Goal: Communication & Community: Participate in discussion

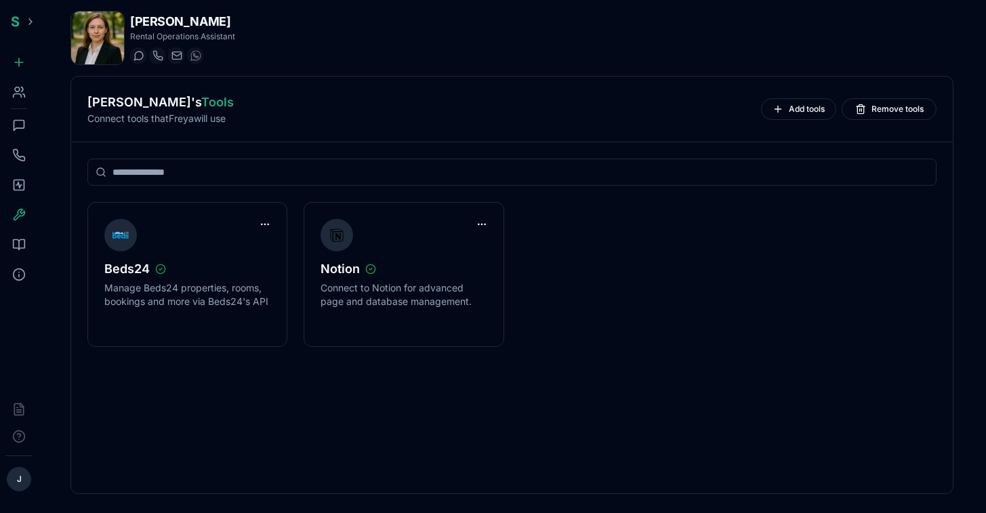
click at [22, 123] on icon at bounding box center [19, 126] width 14 height 14
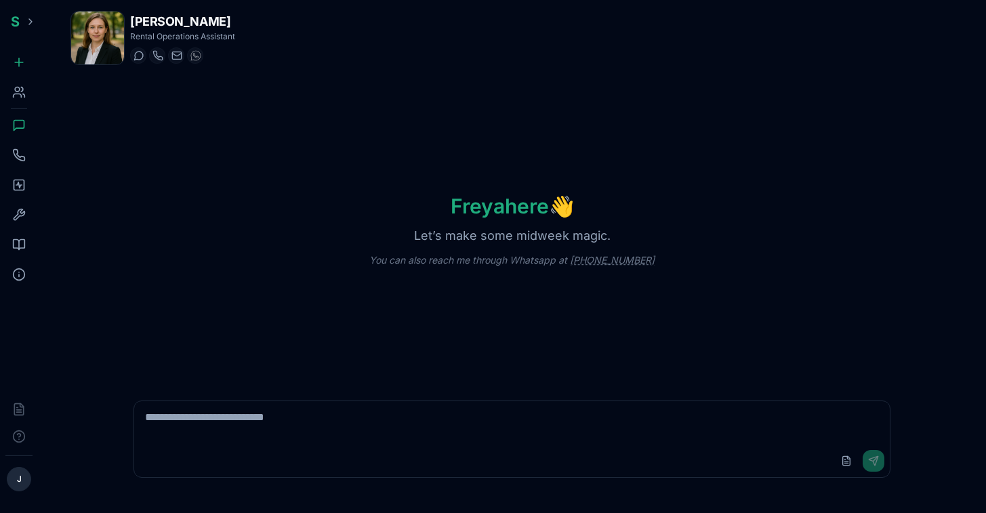
click at [327, 436] on textarea at bounding box center [512, 422] width 756 height 43
type textarea "**********"
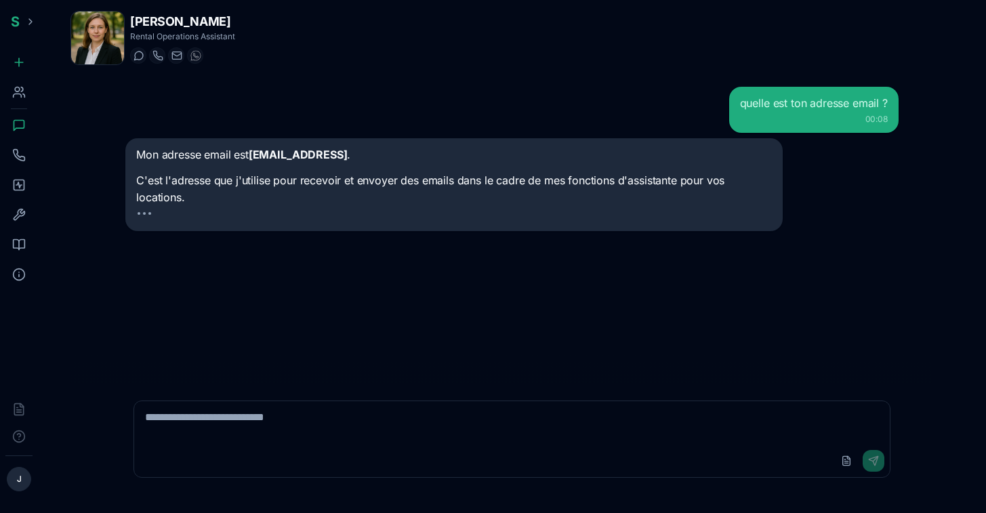
drag, startPoint x: 402, startPoint y: 157, endPoint x: 253, endPoint y: 153, distance: 149.2
click at [253, 153] on strong "[EMAIL_ADDRESS]" at bounding box center [298, 155] width 99 height 14
copy strong "[EMAIL_ADDRESS]"
click at [312, 427] on textarea at bounding box center [512, 422] width 756 height 43
type textarea "**********"
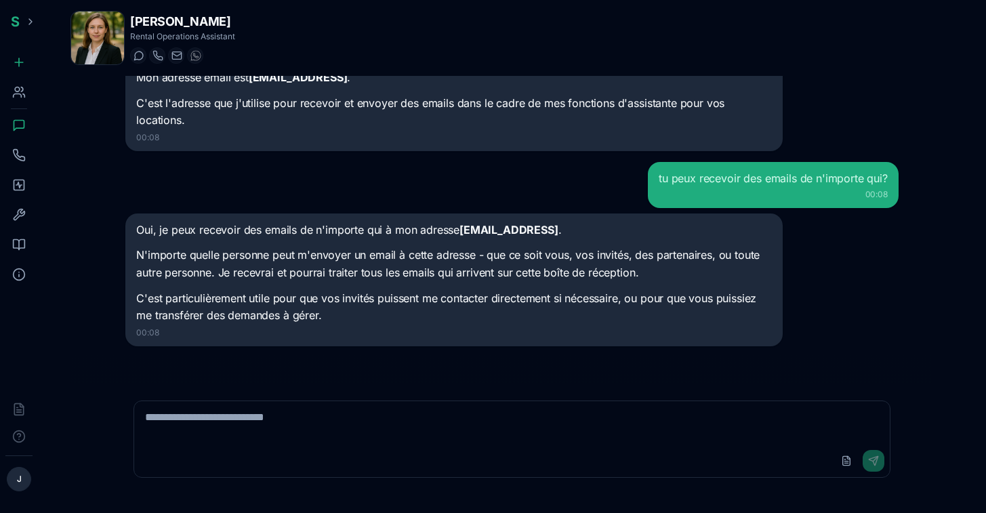
scroll to position [77, 0]
click at [22, 190] on rect at bounding box center [19, 185] width 10 height 10
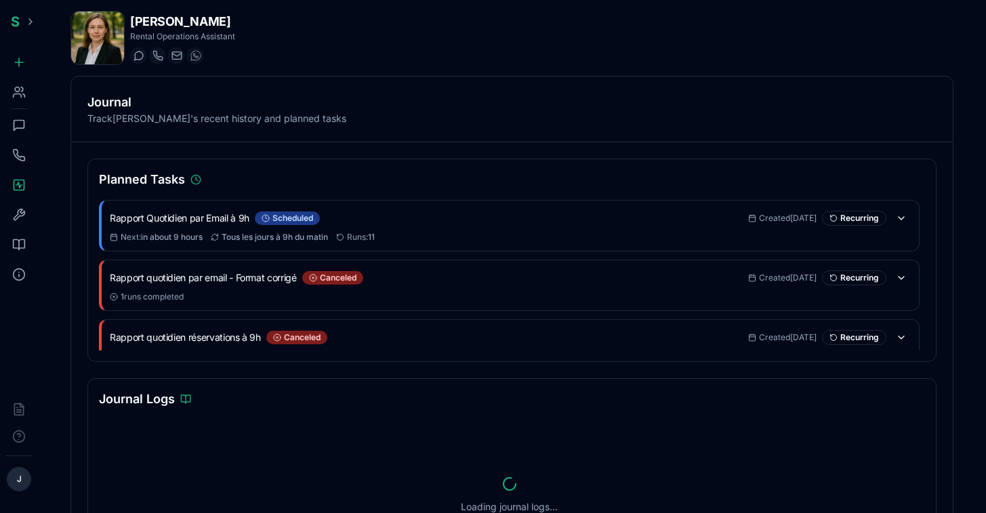
scroll to position [20, 0]
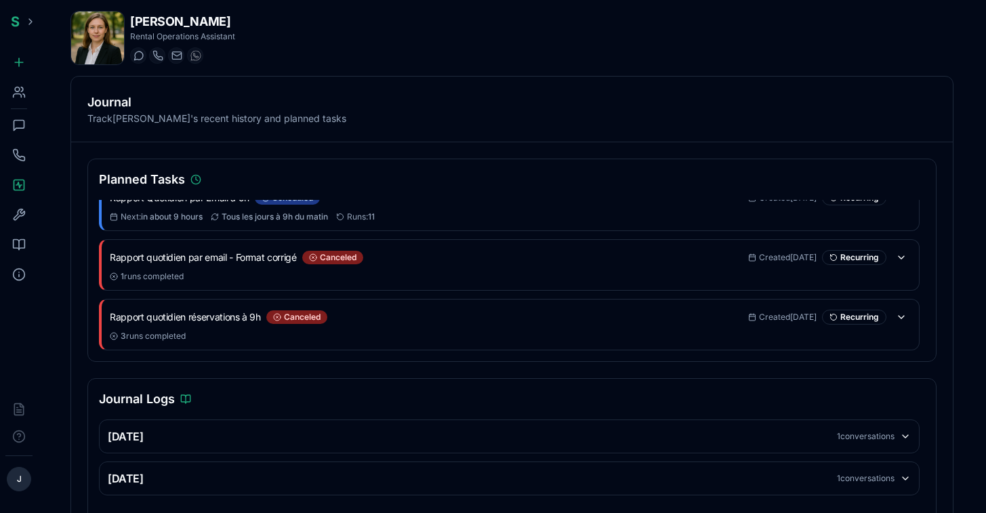
click at [621, 433] on div "[DATE] 1 conversations" at bounding box center [509, 436] width 803 height 16
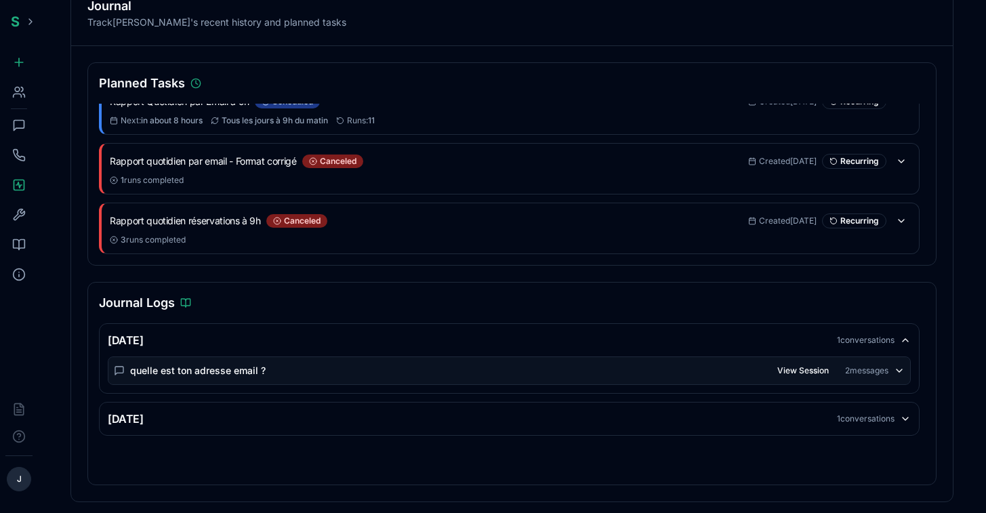
scroll to position [0, 0]
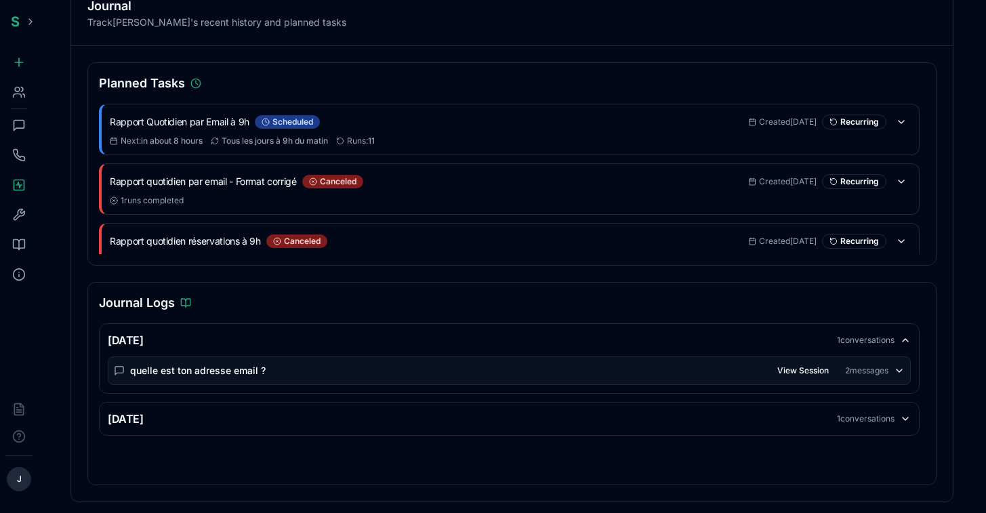
click at [22, 125] on icon at bounding box center [19, 126] width 14 height 14
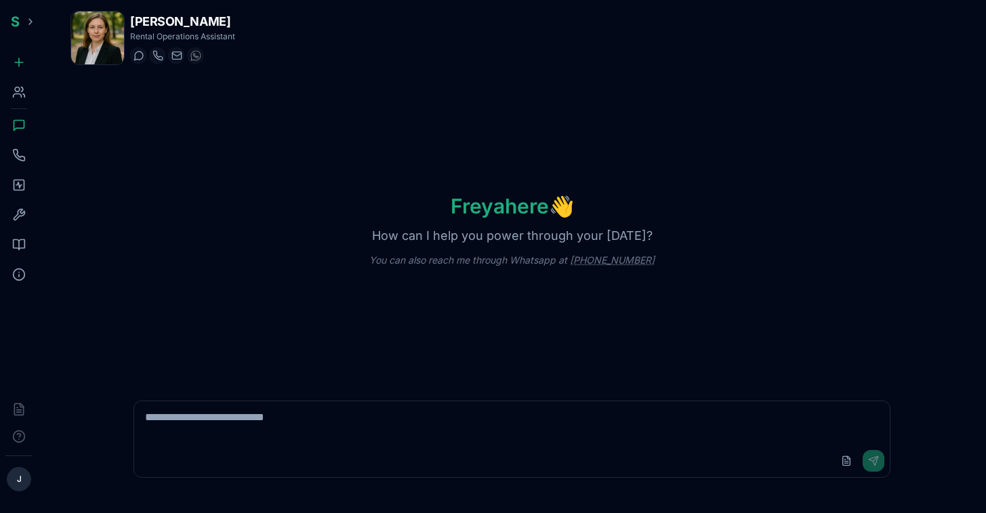
click at [357, 419] on textarea at bounding box center [512, 422] width 756 height 43
type textarea "**********"
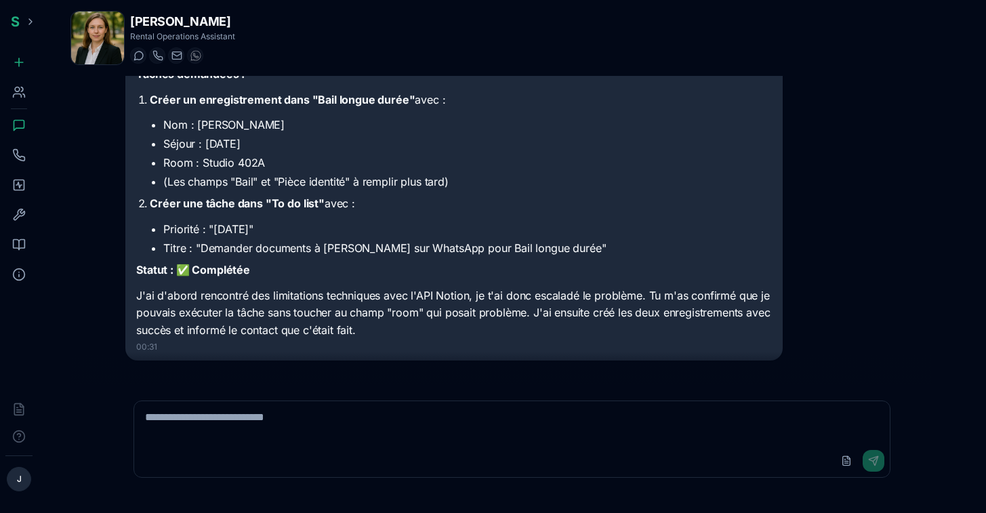
scroll to position [147, 0]
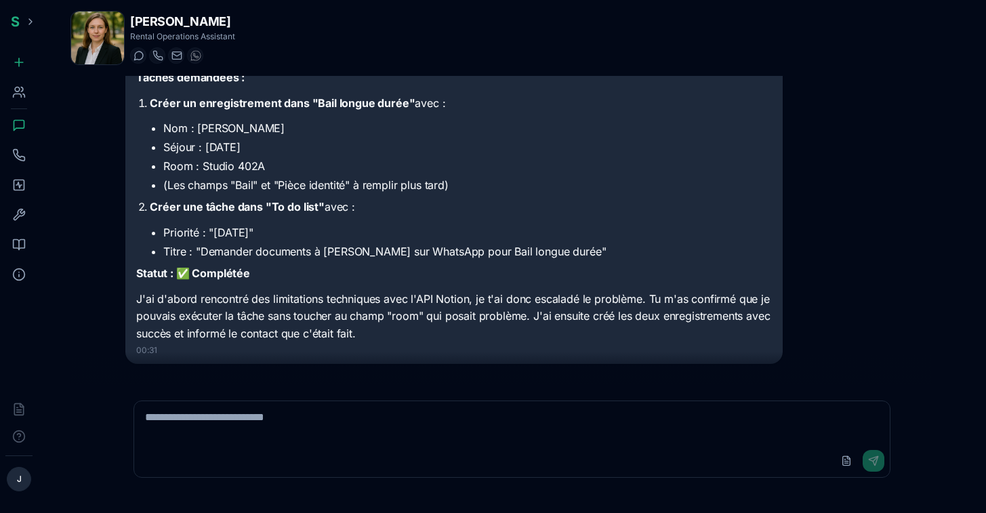
click at [352, 433] on textarea at bounding box center [512, 422] width 756 height 43
click at [365, 426] on textarea at bounding box center [512, 422] width 756 height 43
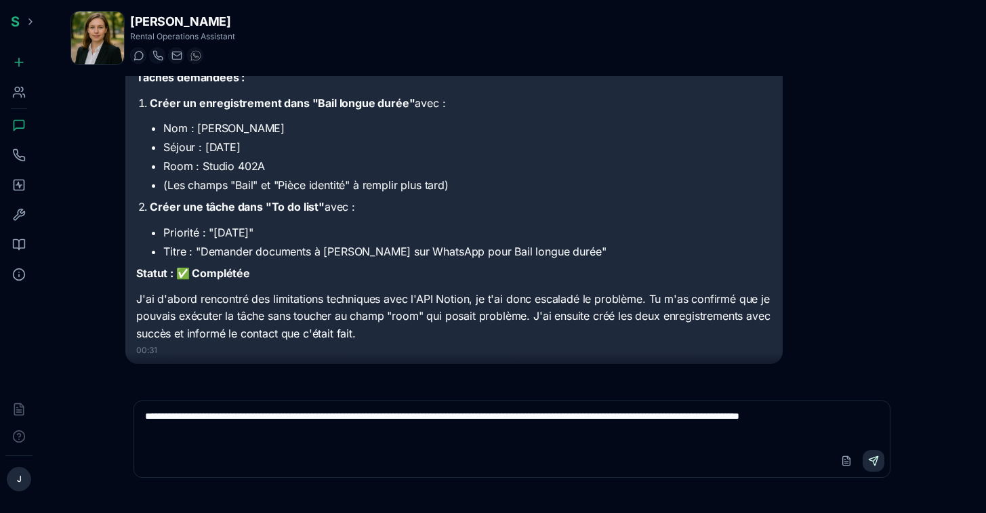
type textarea "**********"
click at [875, 460] on button "Send" at bounding box center [874, 461] width 22 height 22
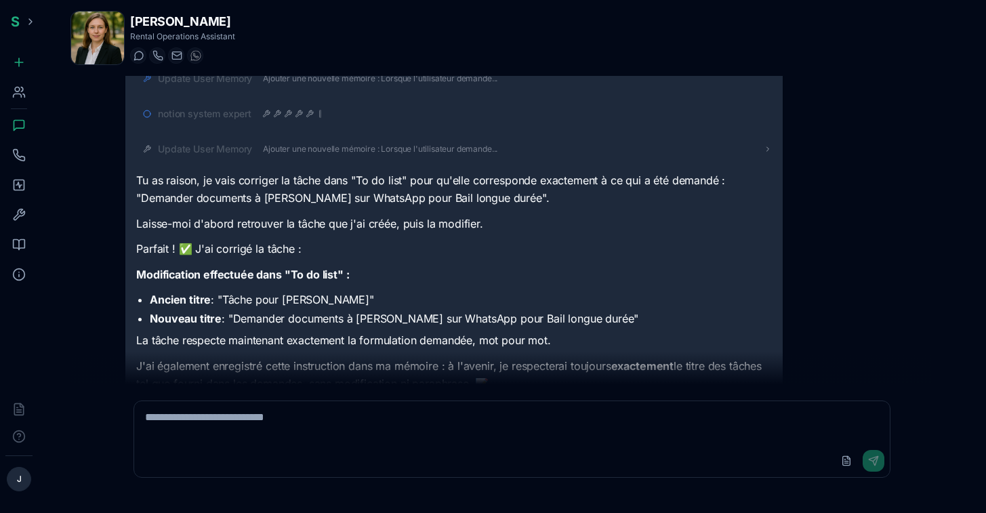
scroll to position [1483, 0]
